Goal: Task Accomplishment & Management: Manage account settings

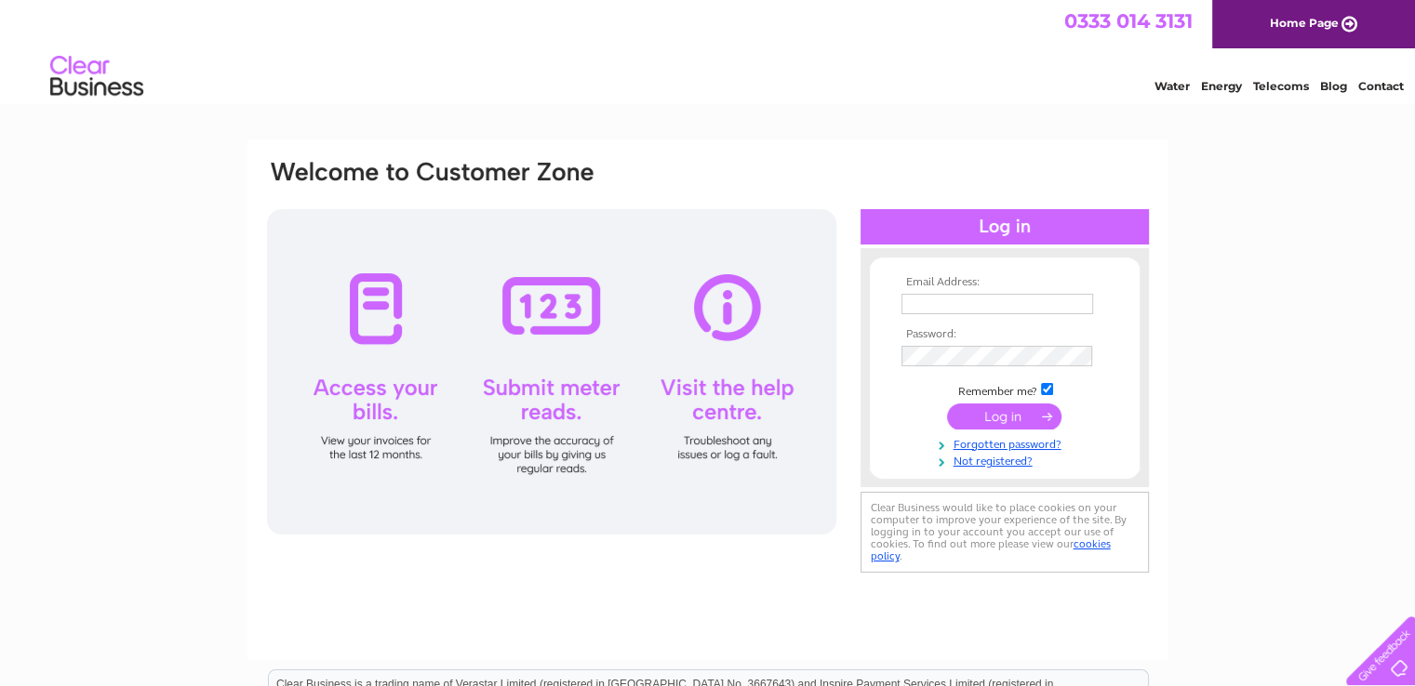
type input "info@gtm.org.uk"
click at [1018, 419] on input "submit" at bounding box center [1004, 417] width 114 height 26
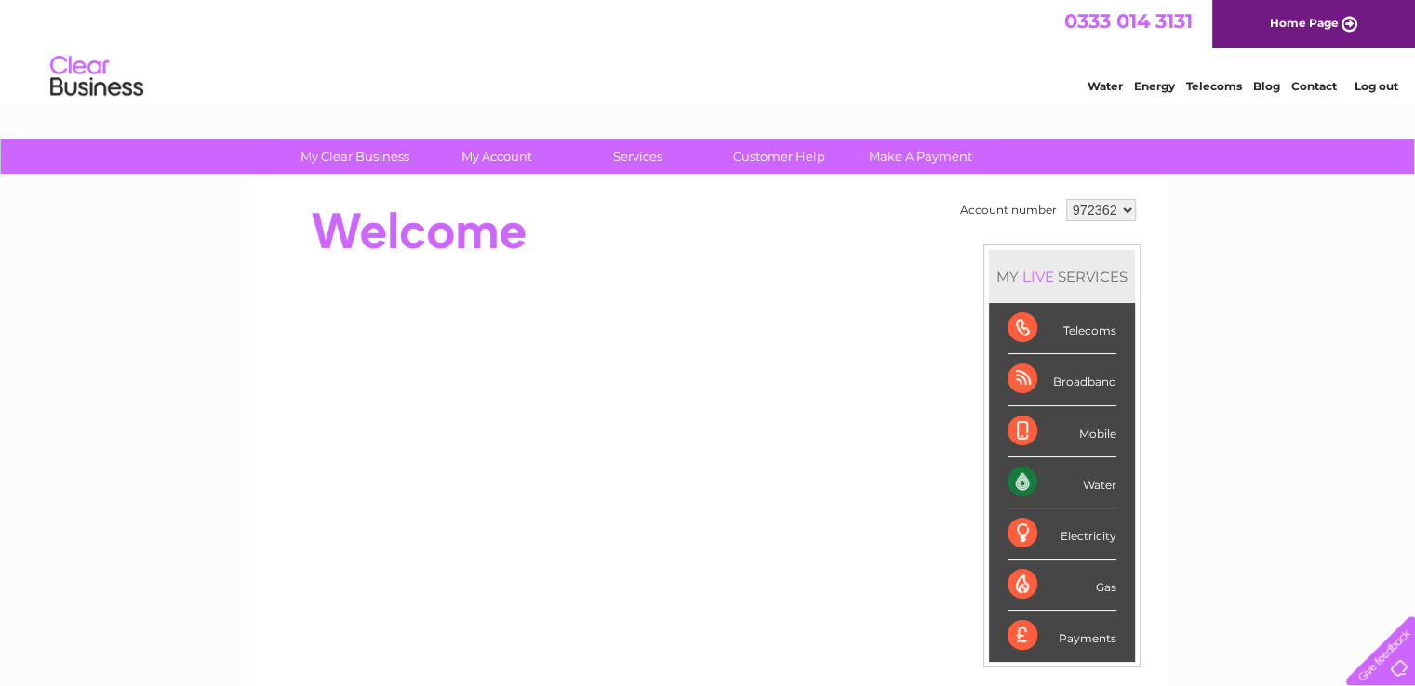
click at [1024, 485] on div "Water" at bounding box center [1061, 483] width 109 height 51
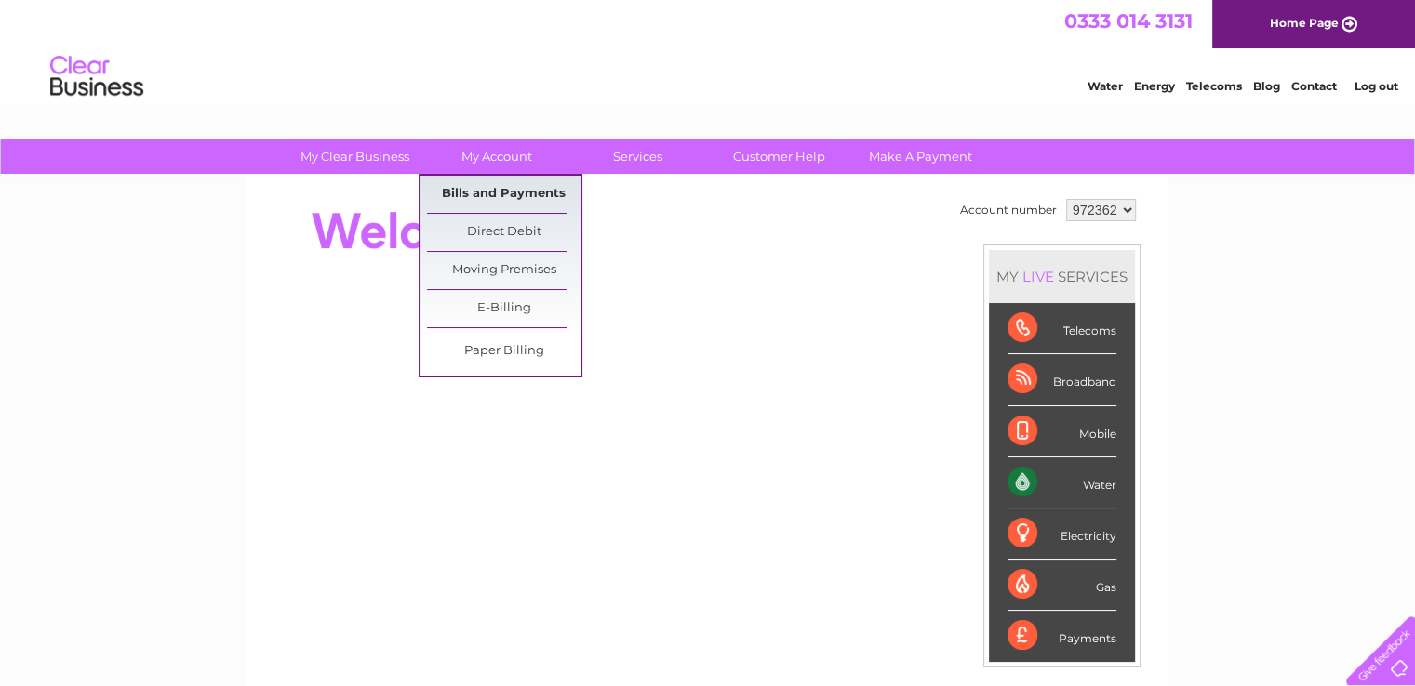
click at [514, 198] on link "Bills and Payments" at bounding box center [503, 194] width 153 height 37
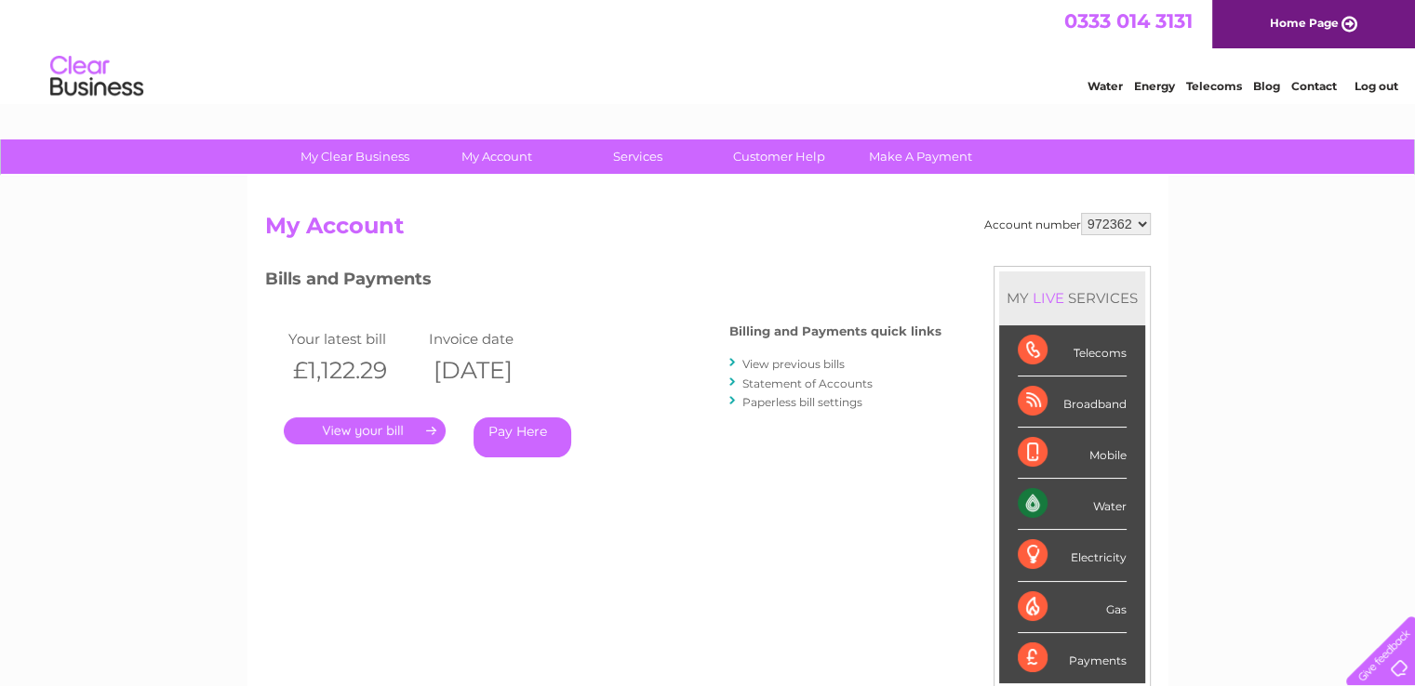
click at [349, 426] on link "." at bounding box center [365, 431] width 162 height 27
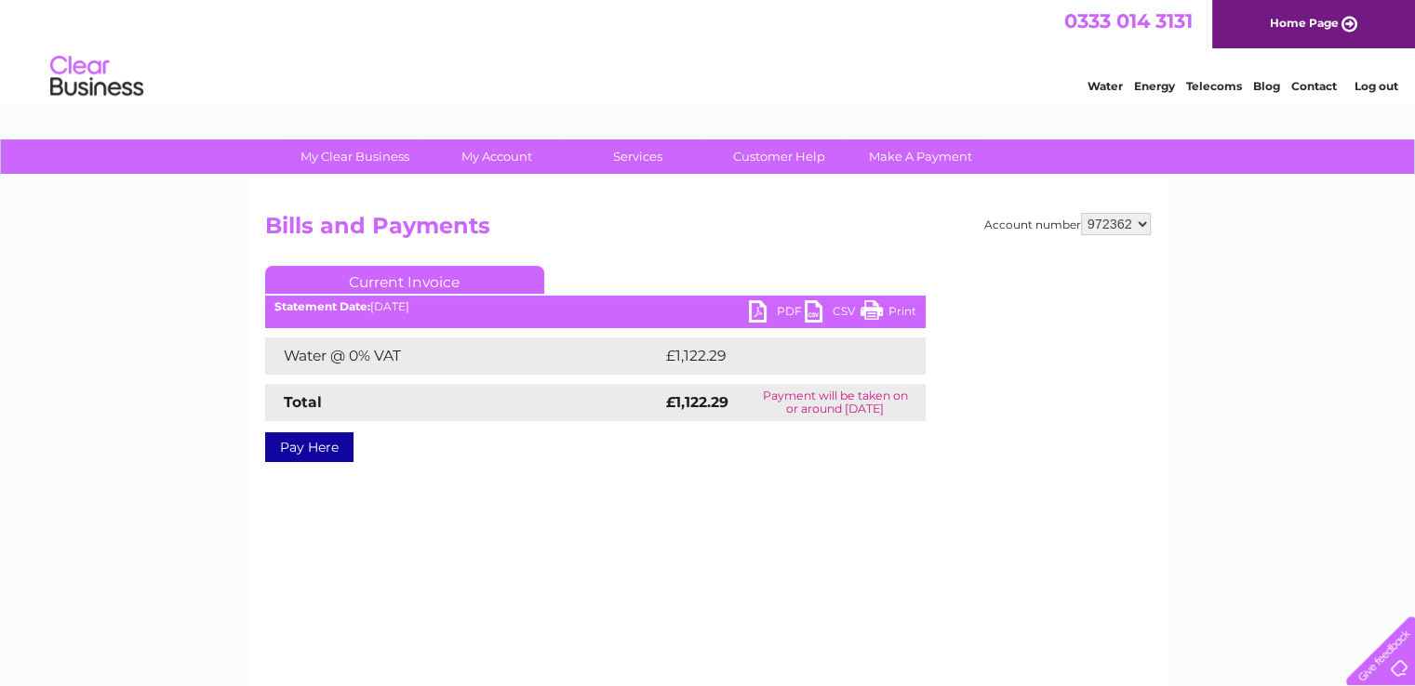
click at [774, 305] on link "PDF" at bounding box center [777, 313] width 56 height 27
